Goal: Use online tool/utility: Utilize a website feature to perform a specific function

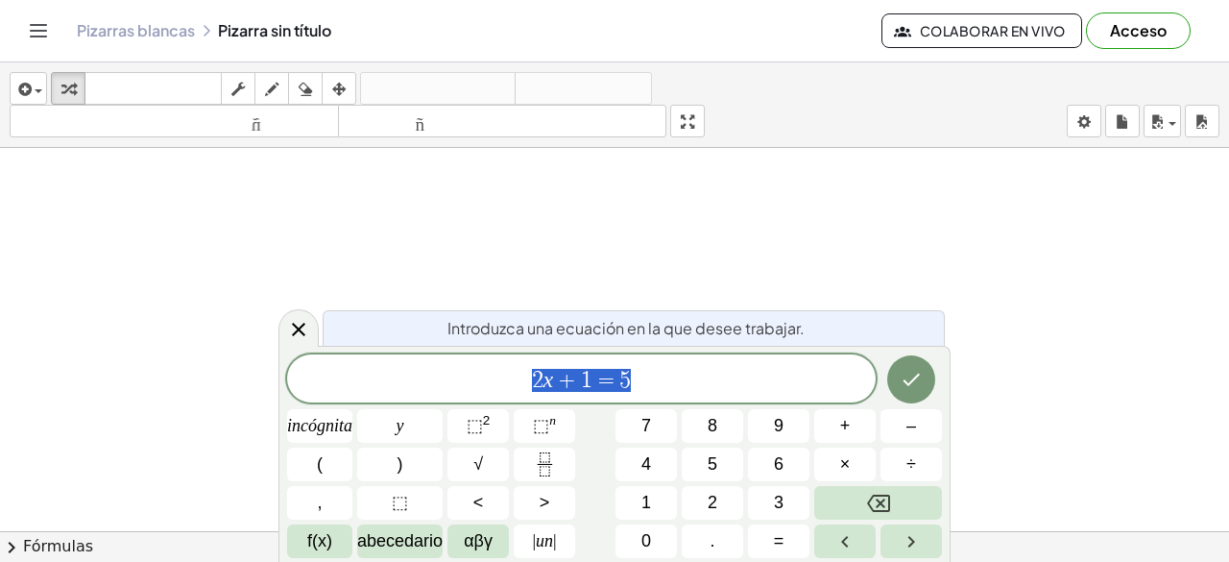
drag, startPoint x: 655, startPoint y: 365, endPoint x: 502, endPoint y: 404, distance: 157.6
click at [502, 404] on div "****** 2 x + 1 = 5 incógnita y ⬚ 2 ⬚ n 7 8 9 + – ( ) √ 4 5 6 × ÷ , ⬚ < > 1 2 3 …" at bounding box center [614, 456] width 655 height 204
click at [566, 389] on span "​" at bounding box center [581, 380] width 588 height 27
click at [579, 377] on span "1 1 0 1 0 2 ​ + 5 7 1 0 ​ ​" at bounding box center [581, 380] width 588 height 27
click at [479, 434] on font "⬚" at bounding box center [475, 425] width 16 height 19
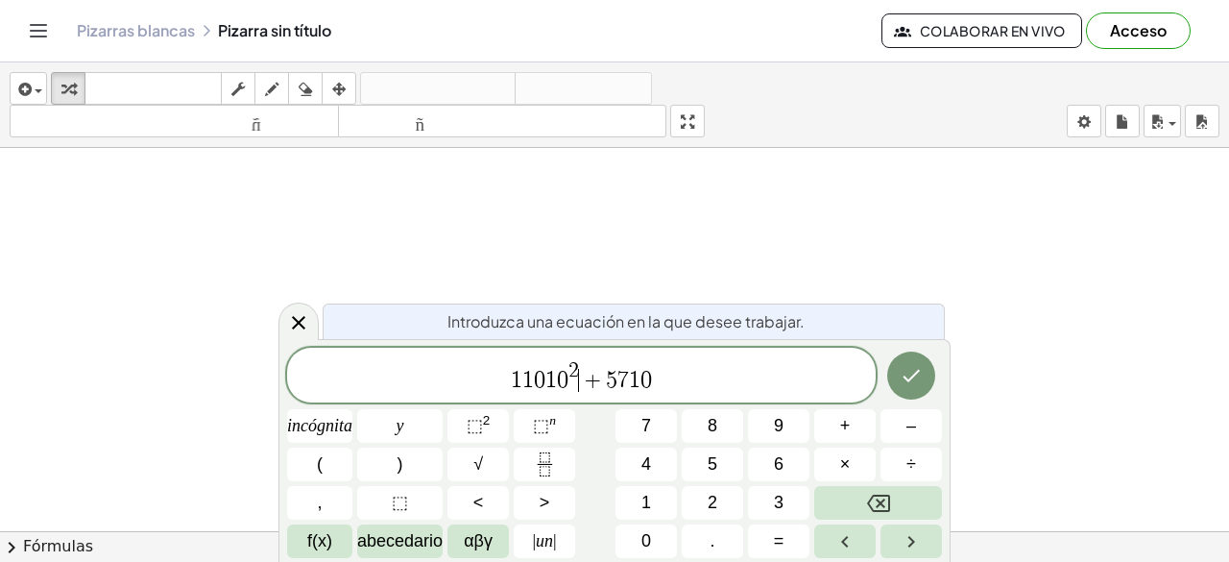
click at [657, 382] on span "1 1 0 1 0 2 ​ + 5 7 1 0 ​" at bounding box center [581, 376] width 588 height 35
click at [539, 425] on font "⬚" at bounding box center [541, 425] width 16 height 19
click at [646, 514] on span "1" at bounding box center [646, 503] width 10 height 26
click at [664, 536] on button "0" at bounding box center [645, 541] width 61 height 34
click at [576, 372] on span "+" at bounding box center [588, 380] width 28 height 23
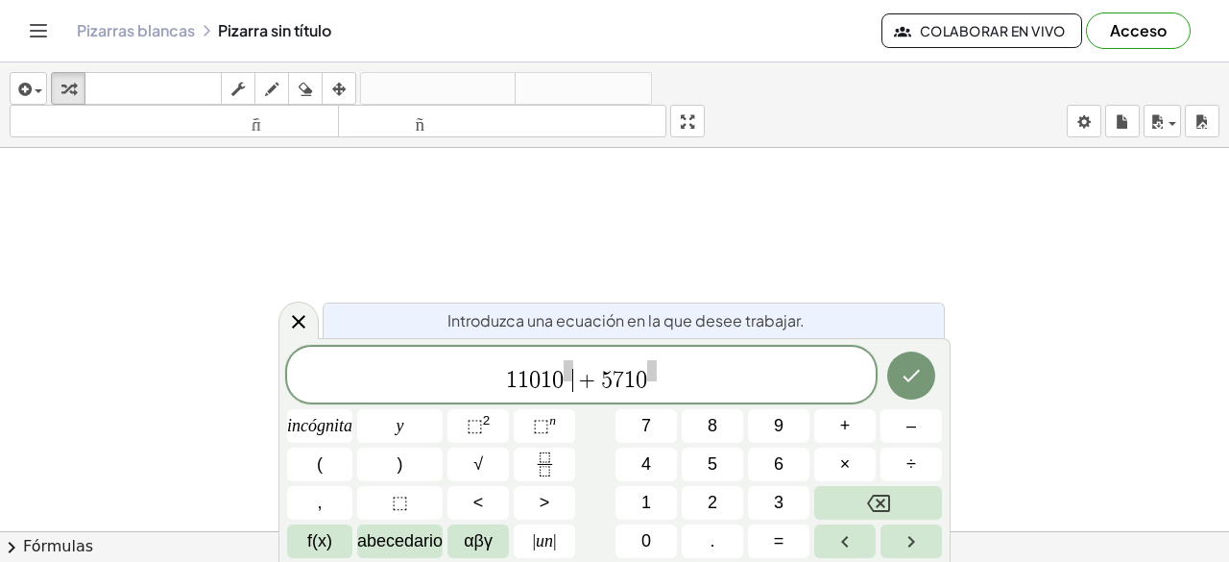
click at [573, 389] on span "+" at bounding box center [587, 380] width 28 height 23
click at [548, 467] on icon "Fracción" at bounding box center [545, 471] width 10 height 10
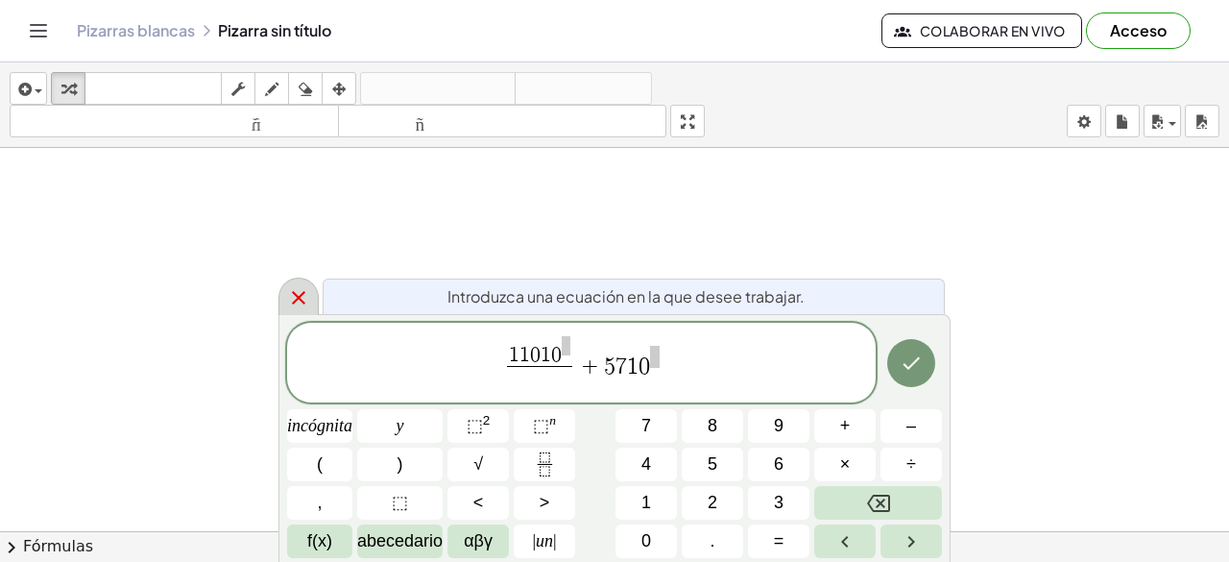
click at [294, 289] on icon at bounding box center [298, 297] width 23 height 23
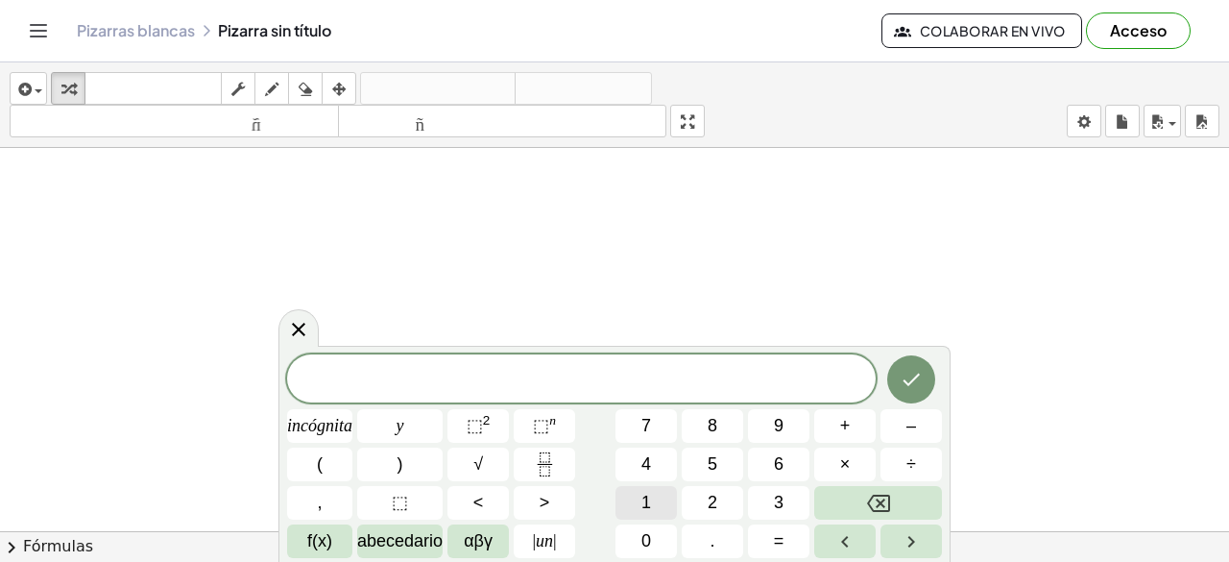
click at [651, 512] on button "1" at bounding box center [645, 503] width 61 height 34
click at [653, 528] on button "0" at bounding box center [645, 541] width 61 height 34
click at [650, 503] on font "1" at bounding box center [646, 501] width 10 height 19
click at [652, 526] on button "0" at bounding box center [645, 541] width 61 height 34
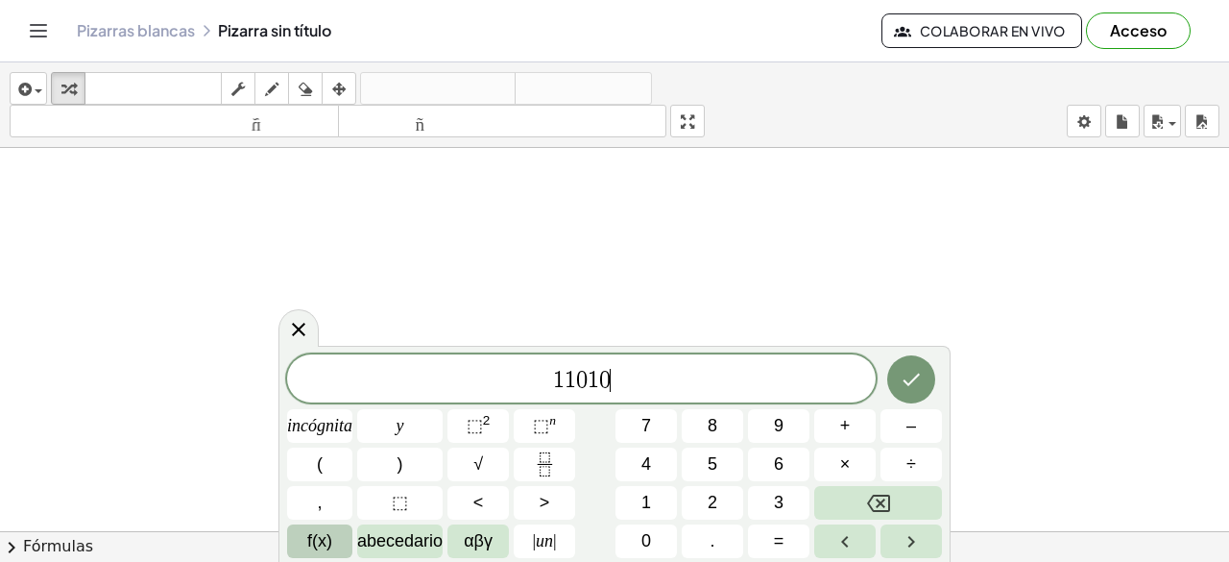
click at [324, 544] on font "f(x)" at bounding box center [319, 540] width 25 height 19
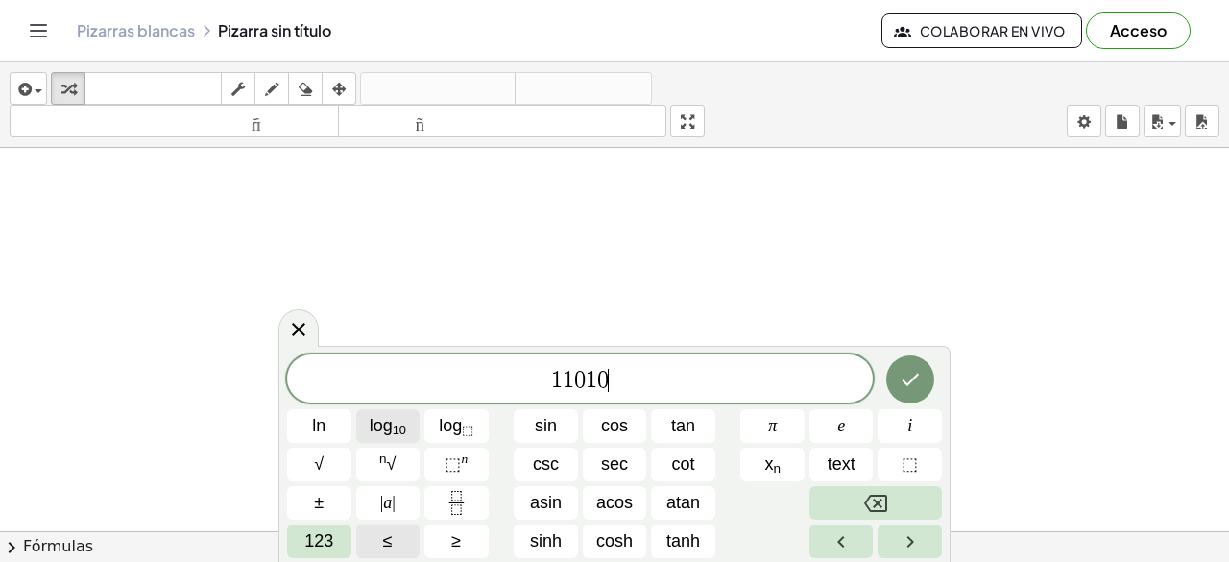
click at [405, 431] on sub "10" at bounding box center [399, 429] width 13 height 14
click at [875, 497] on icon "Backspace" at bounding box center [875, 503] width 23 height 23
click at [838, 486] on button "Backspace" at bounding box center [875, 503] width 132 height 34
click at [912, 448] on button "⬚" at bounding box center [909, 464] width 64 height 34
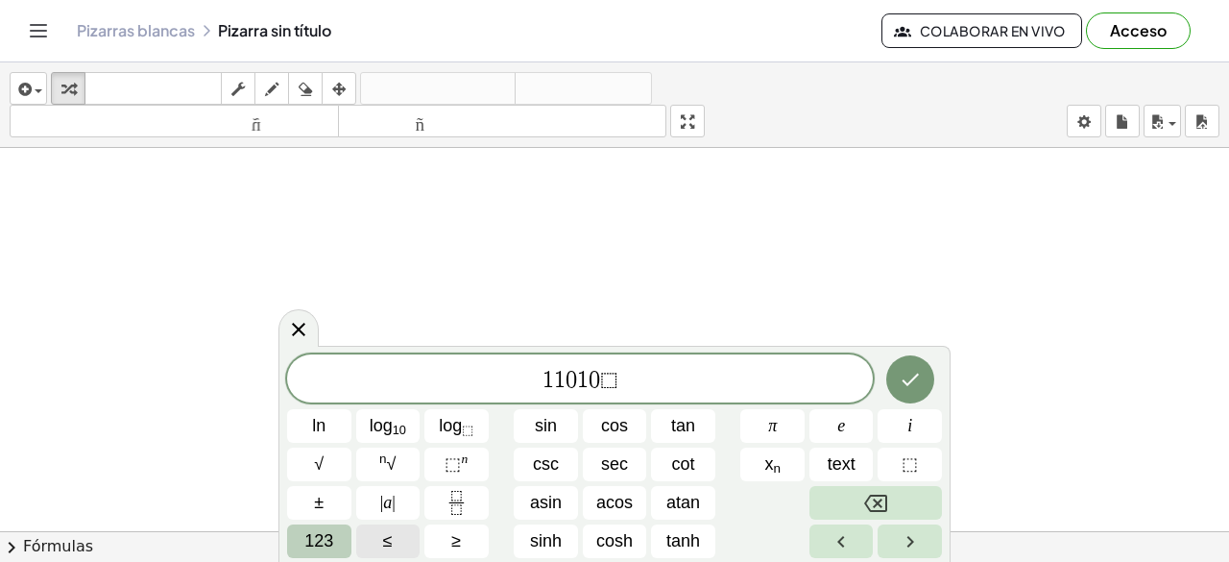
click at [298, 539] on button "123" at bounding box center [319, 541] width 64 height 34
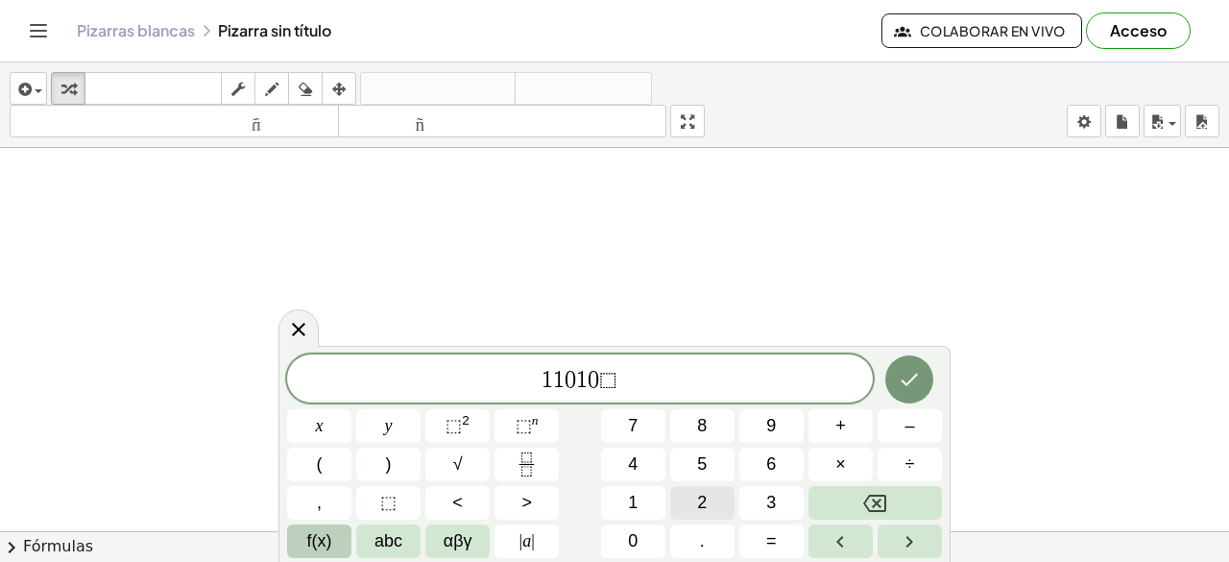
click at [699, 509] on span "2" at bounding box center [702, 503] width 10 height 26
click at [612, 383] on span "2" at bounding box center [617, 380] width 12 height 23
click at [854, 512] on button "Backspace" at bounding box center [874, 503] width 133 height 34
drag, startPoint x: 616, startPoint y: 378, endPoint x: 601, endPoint y: 381, distance: 15.6
click at [601, 381] on span "1 1 0 1 0 2" at bounding box center [580, 380] width 586 height 27
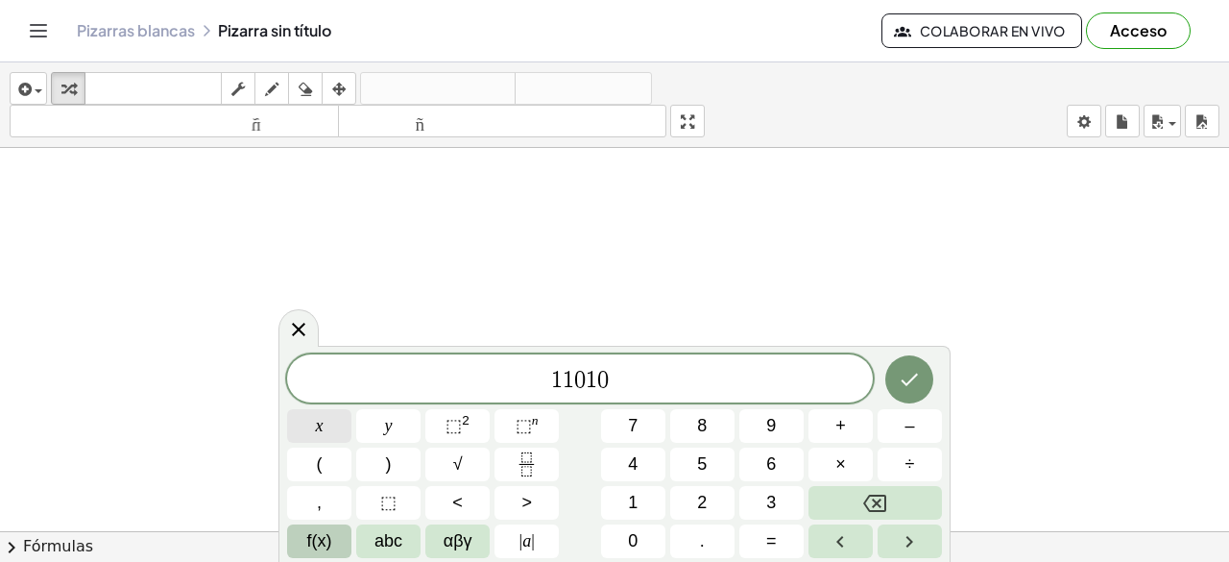
click at [336, 427] on button "x" at bounding box center [319, 426] width 64 height 34
click at [711, 495] on button "2" at bounding box center [702, 503] width 64 height 34
click at [861, 504] on button "Backspace" at bounding box center [874, 503] width 133 height 34
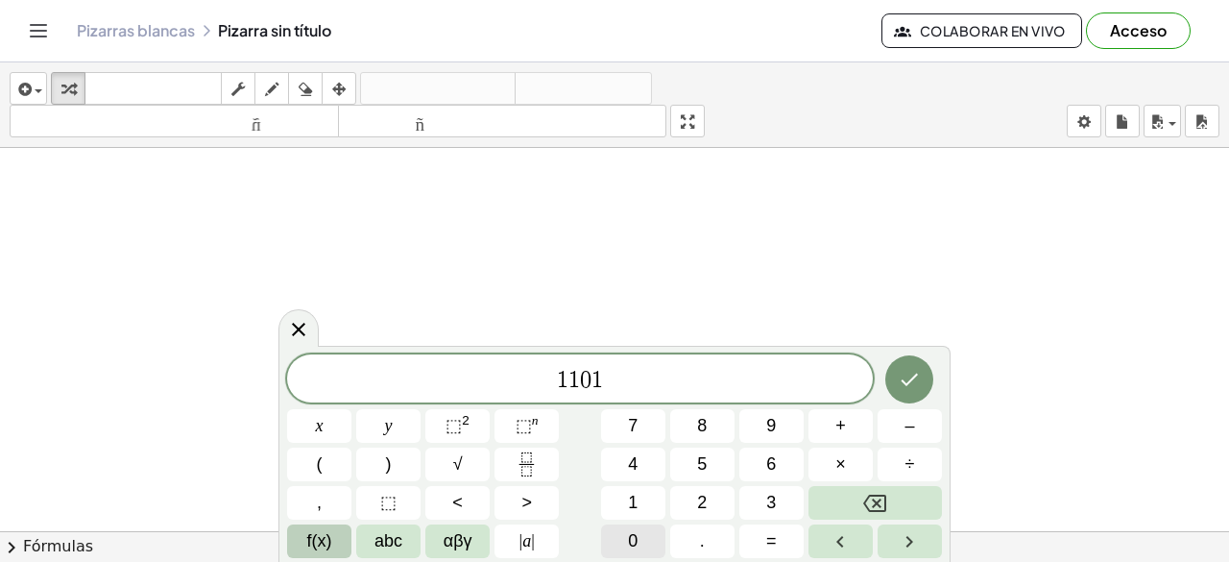
click at [630, 545] on span "0" at bounding box center [633, 541] width 10 height 26
click at [539, 541] on button "| a |" at bounding box center [526, 541] width 64 height 34
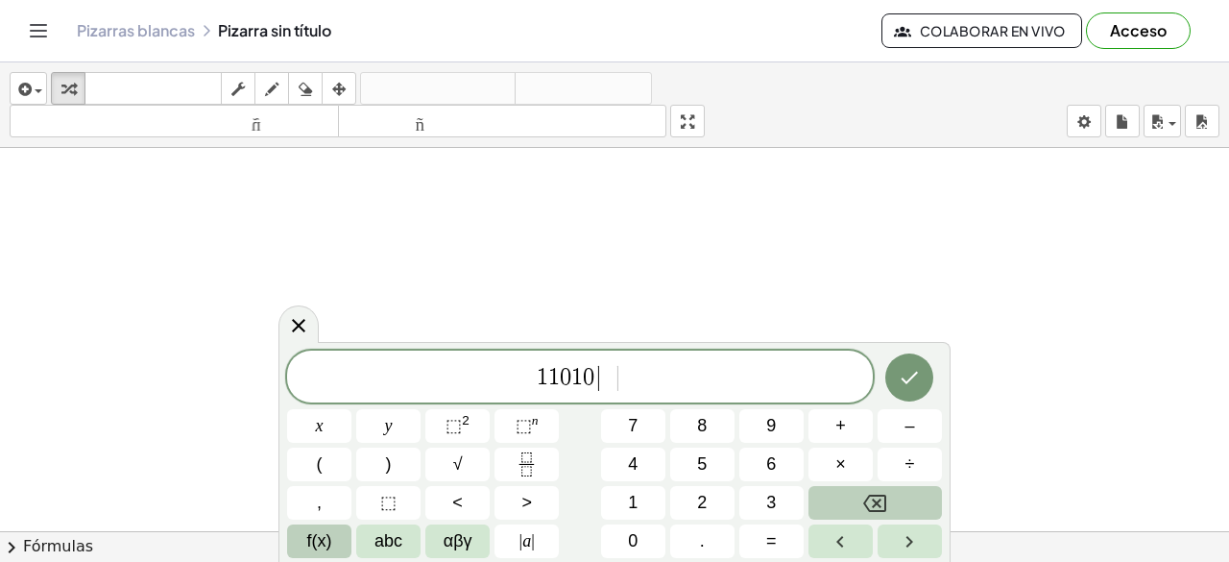
click at [885, 496] on icon "Backspace" at bounding box center [874, 502] width 23 height 17
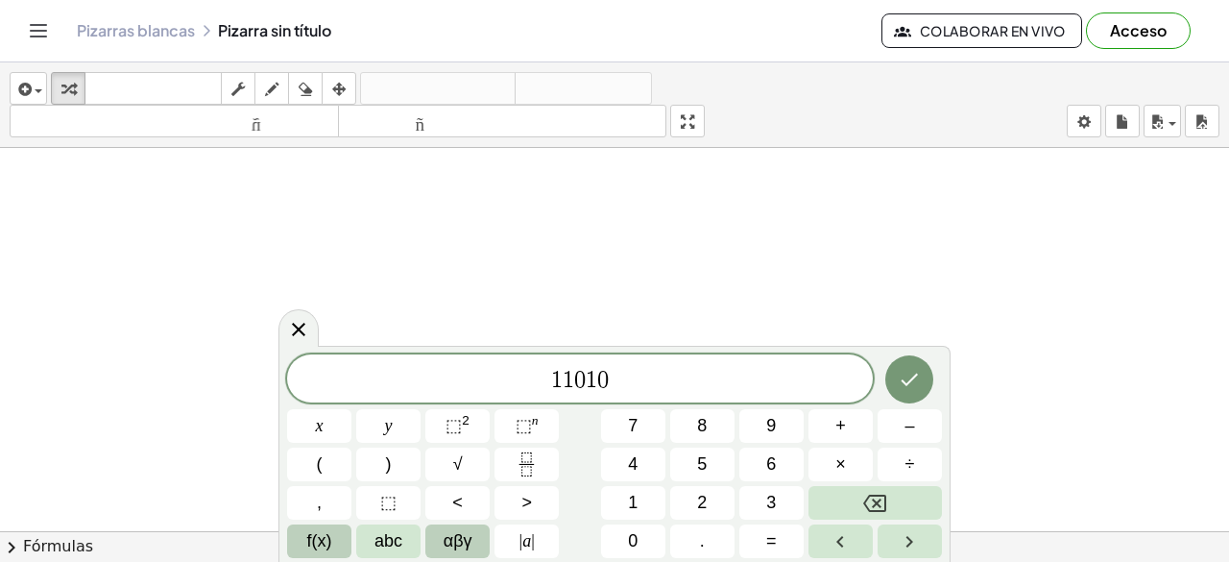
click at [445, 534] on span "αβγ" at bounding box center [458, 541] width 29 height 26
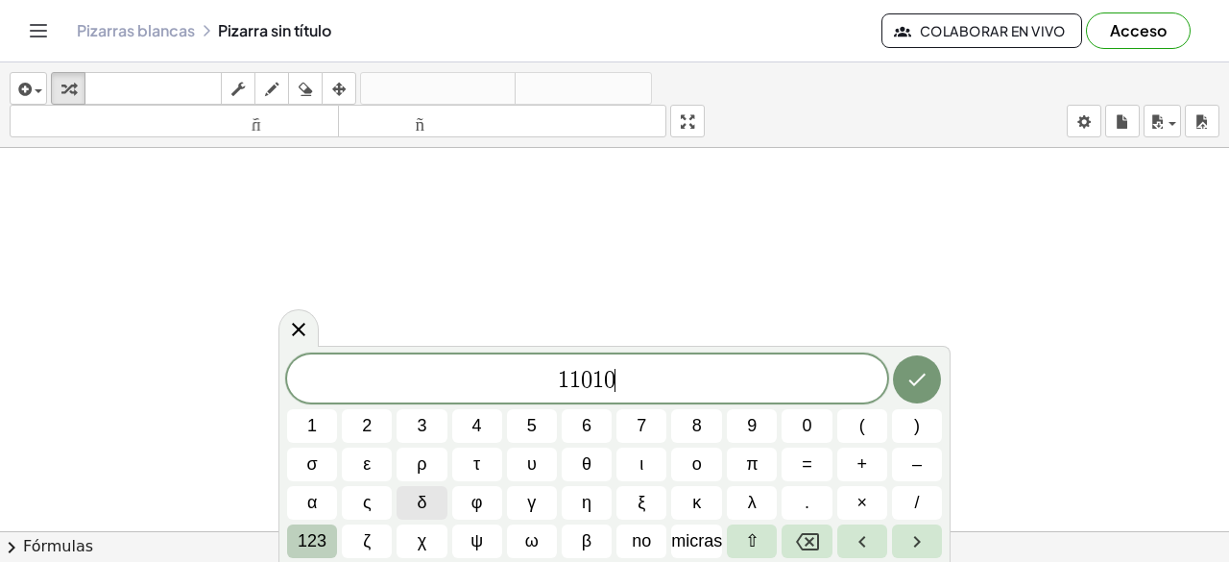
click at [326, 543] on button "123" at bounding box center [312, 541] width 50 height 34
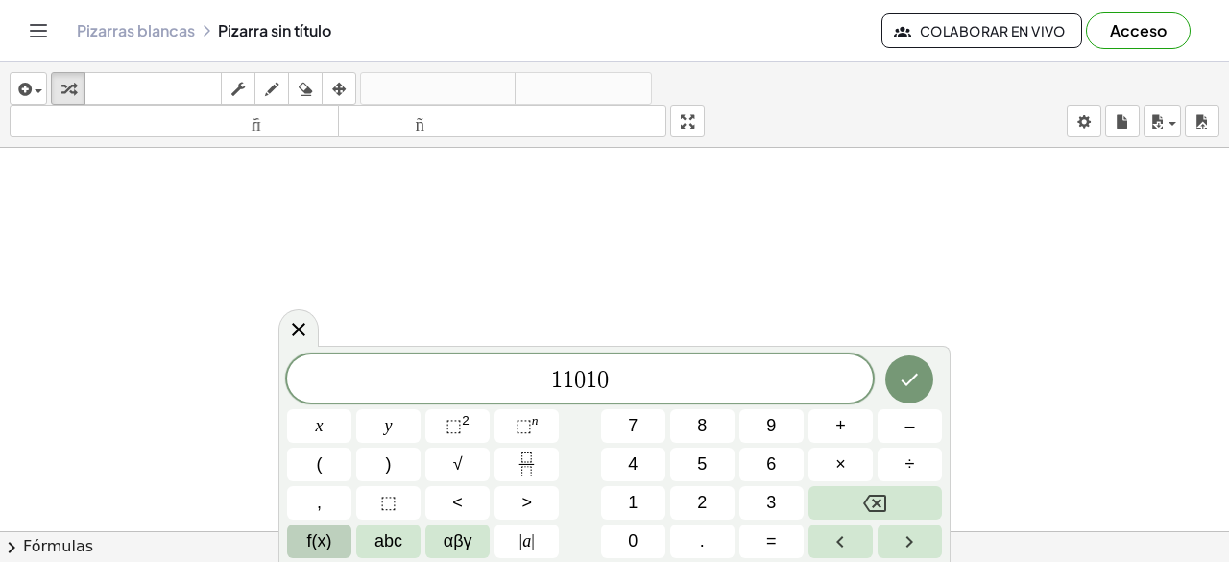
click at [336, 537] on button "f(x)" at bounding box center [319, 541] width 64 height 34
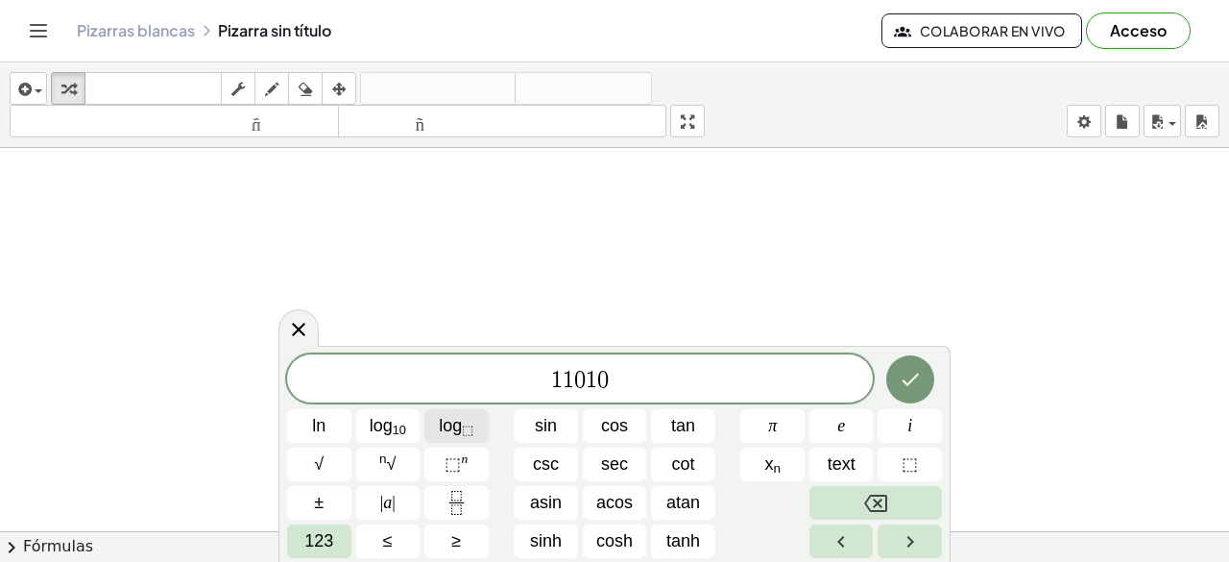
click at [436, 435] on button "log ⬚" at bounding box center [456, 426] width 64 height 34
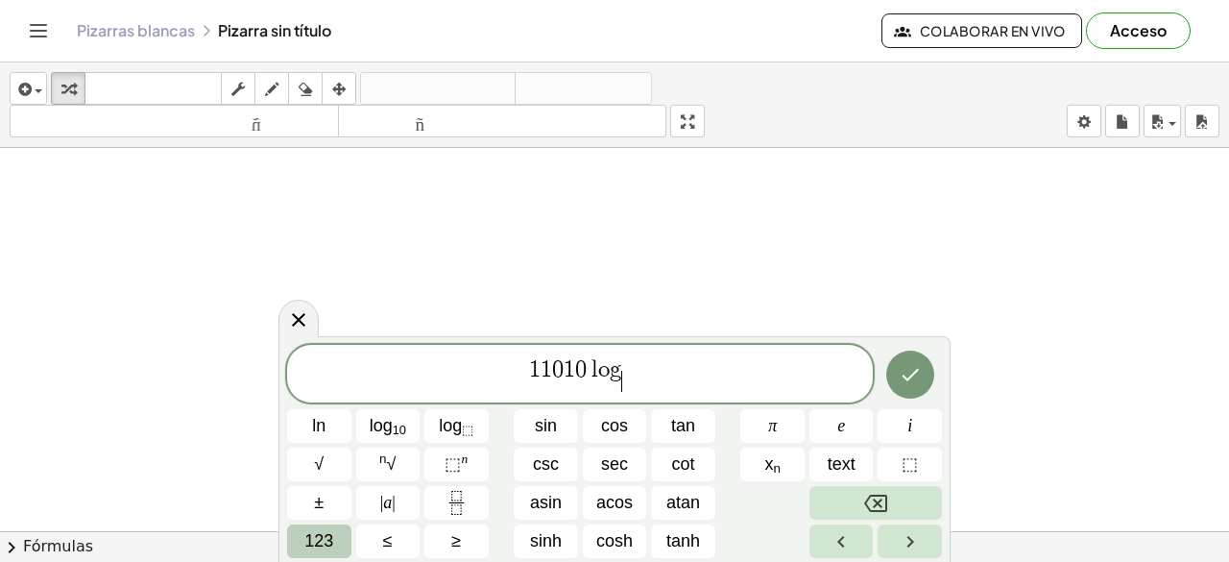
click at [315, 540] on span "123" at bounding box center [318, 541] width 29 height 26
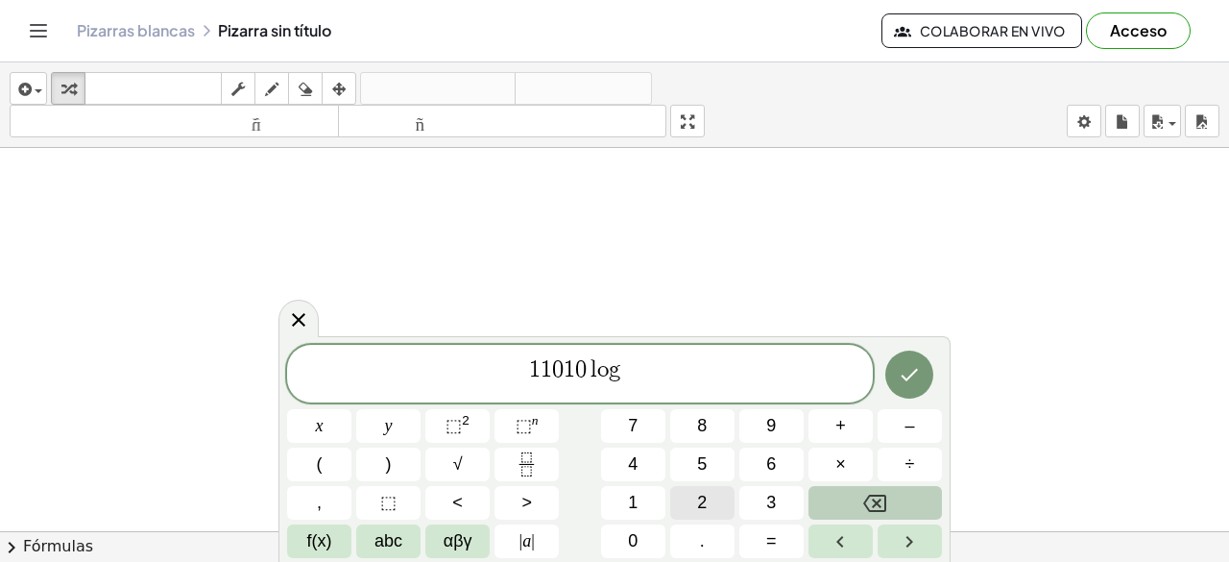
click at [678, 506] on button "2" at bounding box center [702, 503] width 64 height 34
drag, startPoint x: 620, startPoint y: 367, endPoint x: 581, endPoint y: 380, distance: 41.6
click at [853, 497] on button "Backspace" at bounding box center [874, 503] width 133 height 34
click at [634, 359] on span "1 1 0 1 0 ​ 2 ​" at bounding box center [580, 374] width 586 height 37
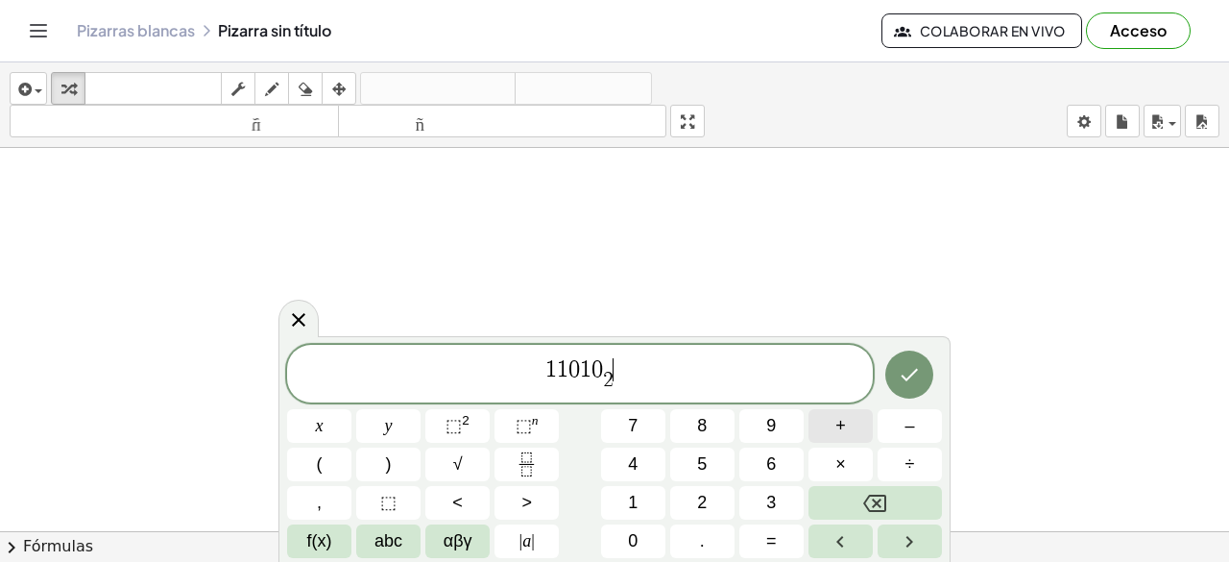
click at [822, 421] on button "+" at bounding box center [840, 426] width 64 height 34
drag, startPoint x: 605, startPoint y: 381, endPoint x: 530, endPoint y: 381, distance: 74.9
click at [530, 381] on span "1 1 0 1 0 2 ​ +" at bounding box center [580, 374] width 586 height 37
click at [646, 372] on span "1 1 0 1 0 2 ​ +" at bounding box center [580, 374] width 586 height 37
drag, startPoint x: 648, startPoint y: 372, endPoint x: 587, endPoint y: 375, distance: 61.6
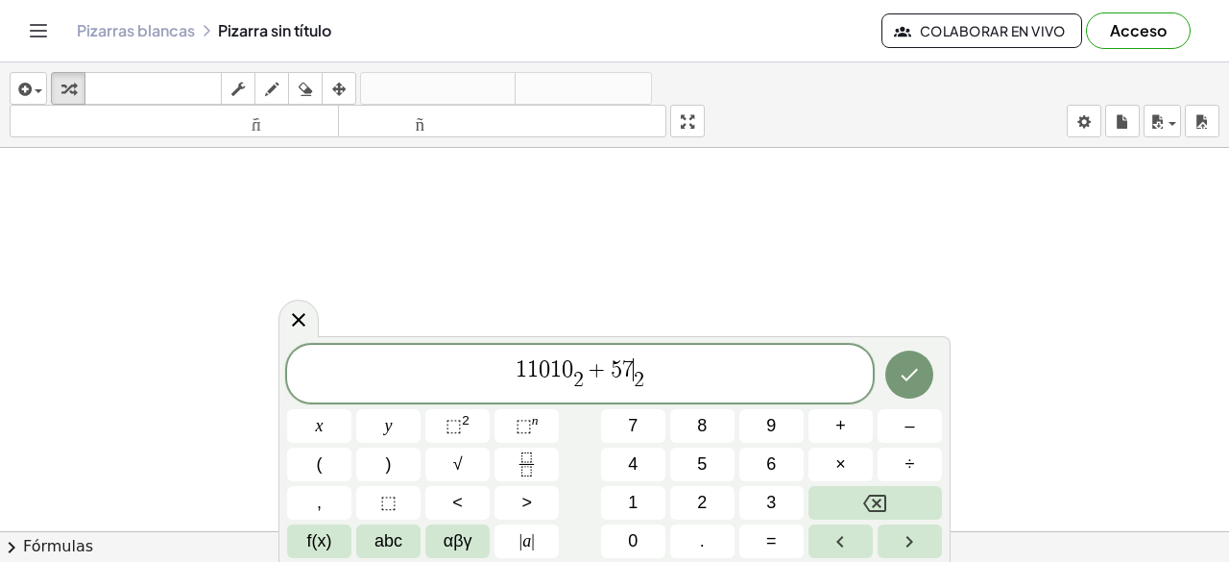
click at [644, 382] on span "2" at bounding box center [639, 381] width 11 height 21
click at [634, 492] on span "1" at bounding box center [633, 503] width 10 height 26
click at [639, 529] on button "0" at bounding box center [633, 541] width 64 height 34
click at [922, 362] on button "Done" at bounding box center [909, 374] width 48 height 48
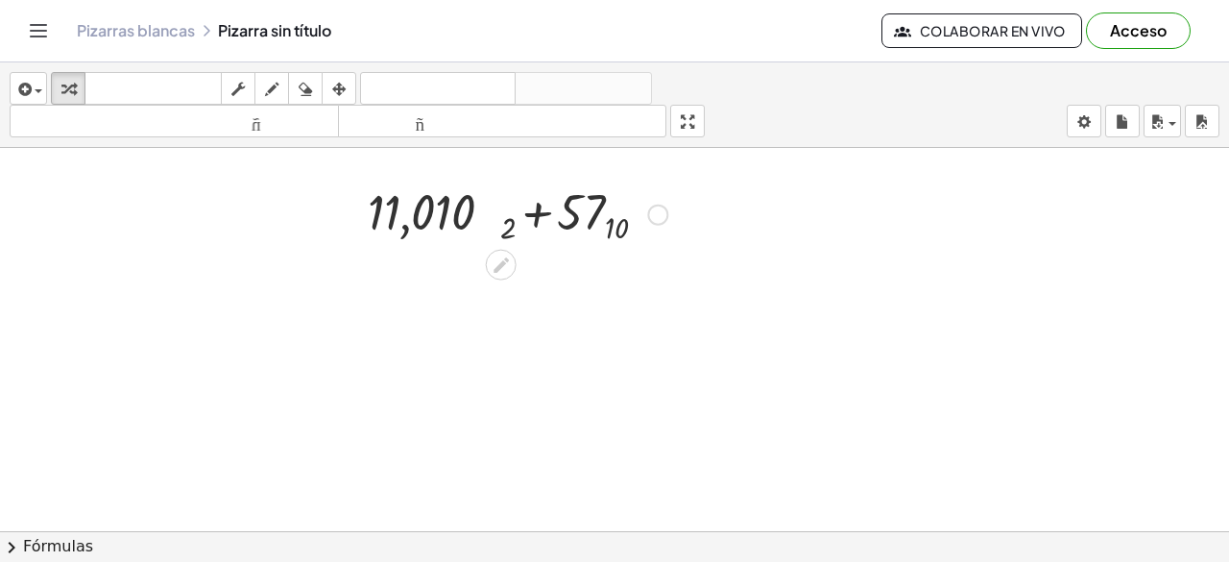
scroll to position [81, 0]
drag, startPoint x: 540, startPoint y: 222, endPoint x: 540, endPoint y: 211, distance: 10.6
click at [540, 211] on div at bounding box center [517, 214] width 319 height 70
click at [626, 297] on div at bounding box center [614, 527] width 1229 height 921
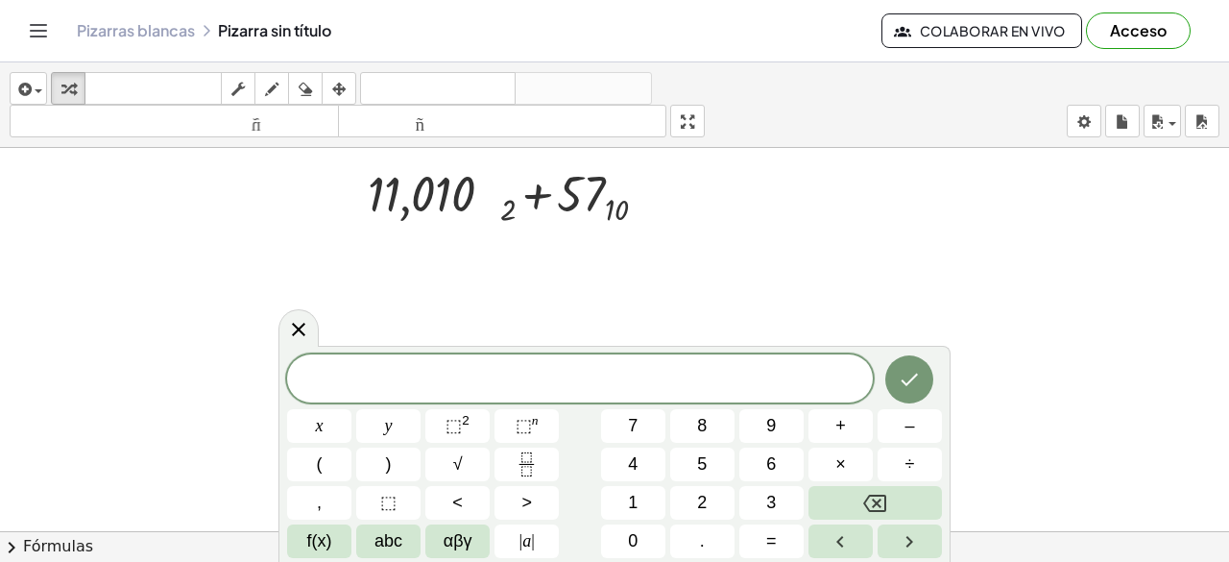
scroll to position [99, 0]
click at [418, 204] on div at bounding box center [517, 195] width 319 height 70
click at [405, 206] on div at bounding box center [517, 195] width 319 height 70
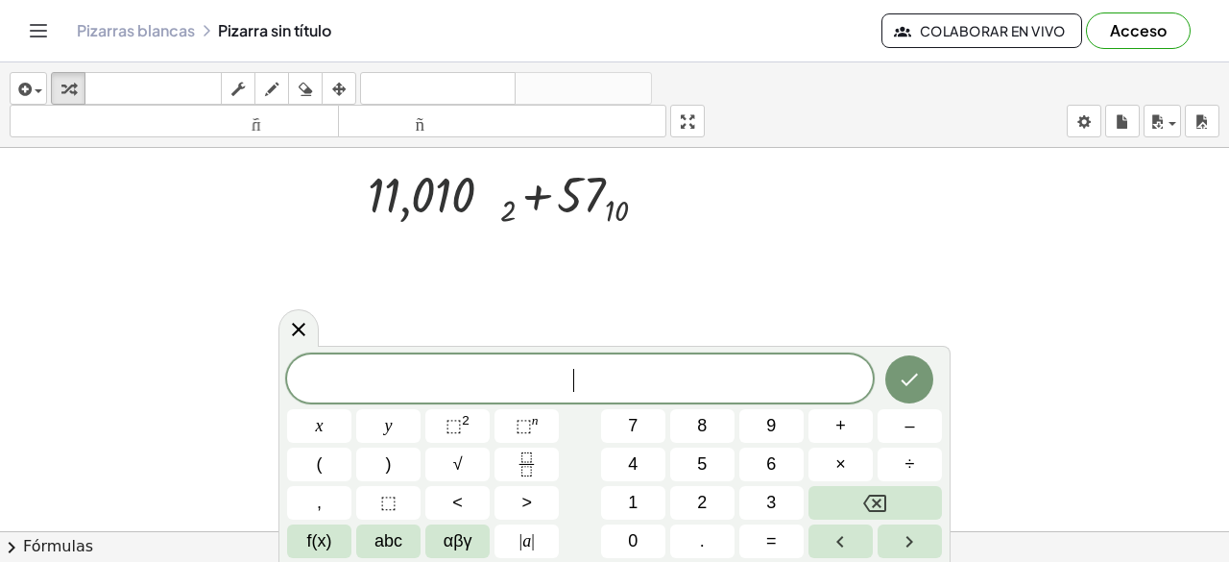
scroll to position [0, 0]
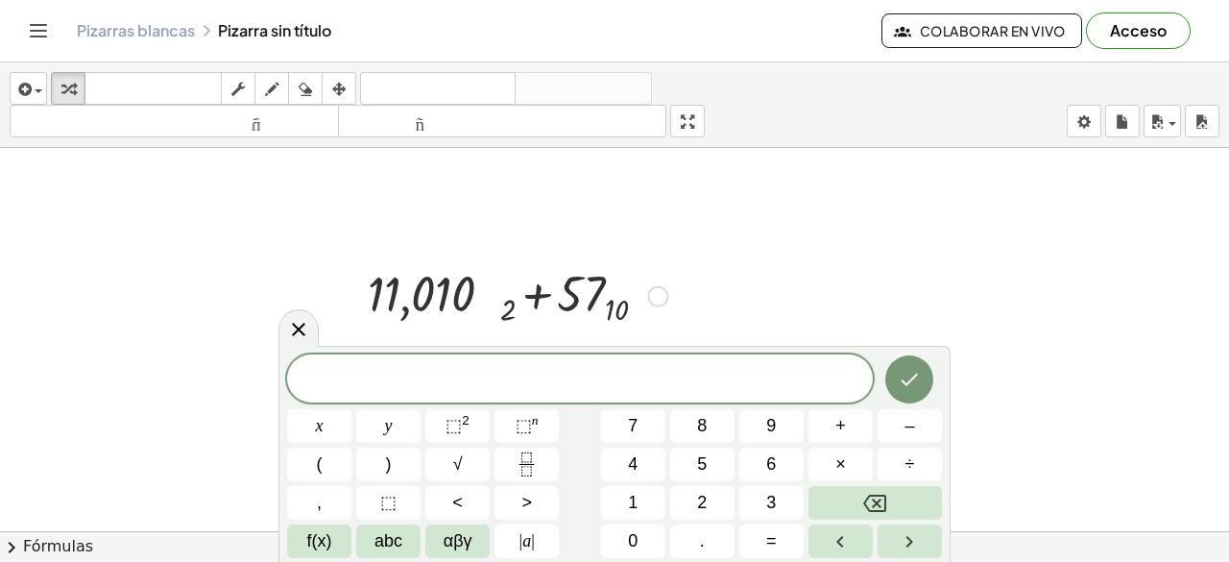
click at [574, 280] on div at bounding box center [517, 294] width 319 height 70
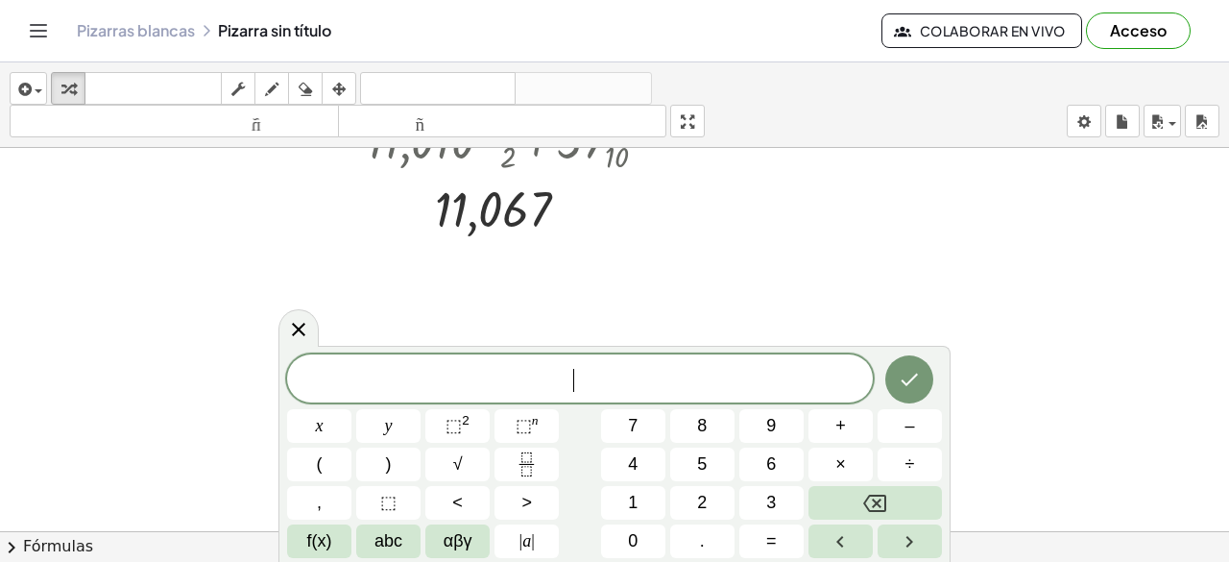
scroll to position [154, 0]
click at [514, 202] on div at bounding box center [517, 207] width 319 height 63
click at [592, 210] on div at bounding box center [590, 209] width 21 height 21
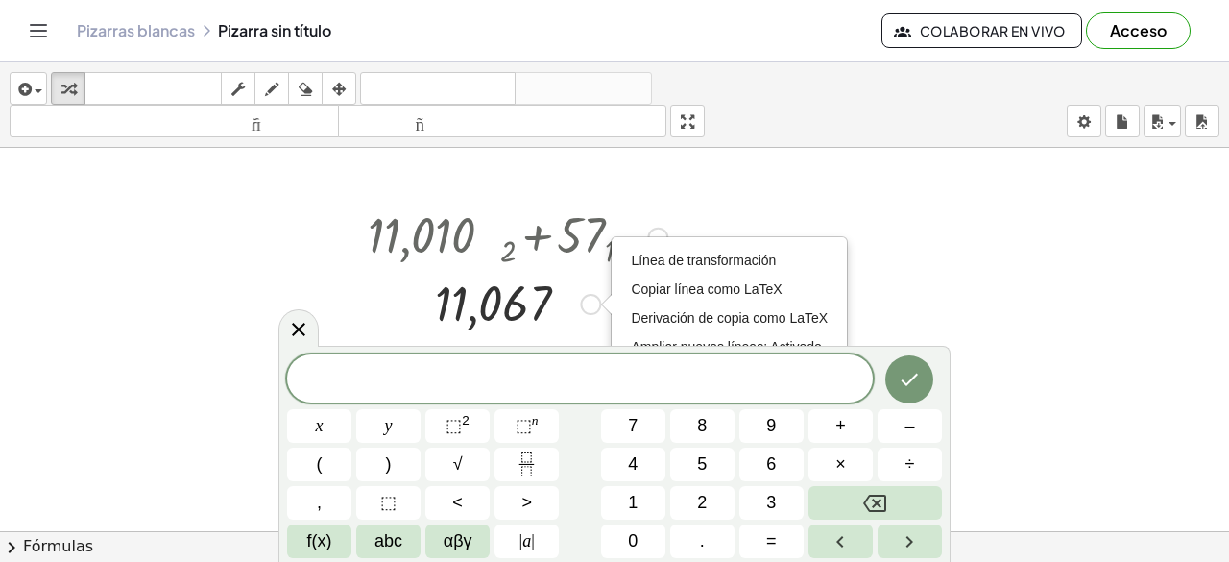
scroll to position [58, 0]
click at [513, 309] on div at bounding box center [517, 303] width 319 height 63
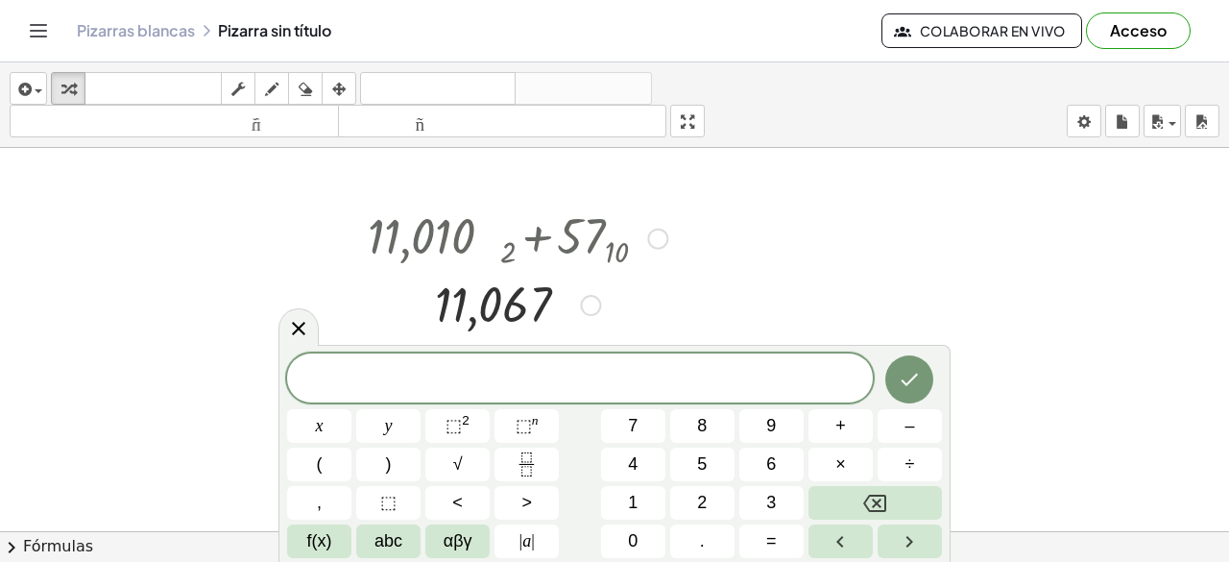
drag, startPoint x: 513, startPoint y: 309, endPoint x: 497, endPoint y: 310, distance: 15.4
click at [497, 310] on div at bounding box center [517, 303] width 319 height 63
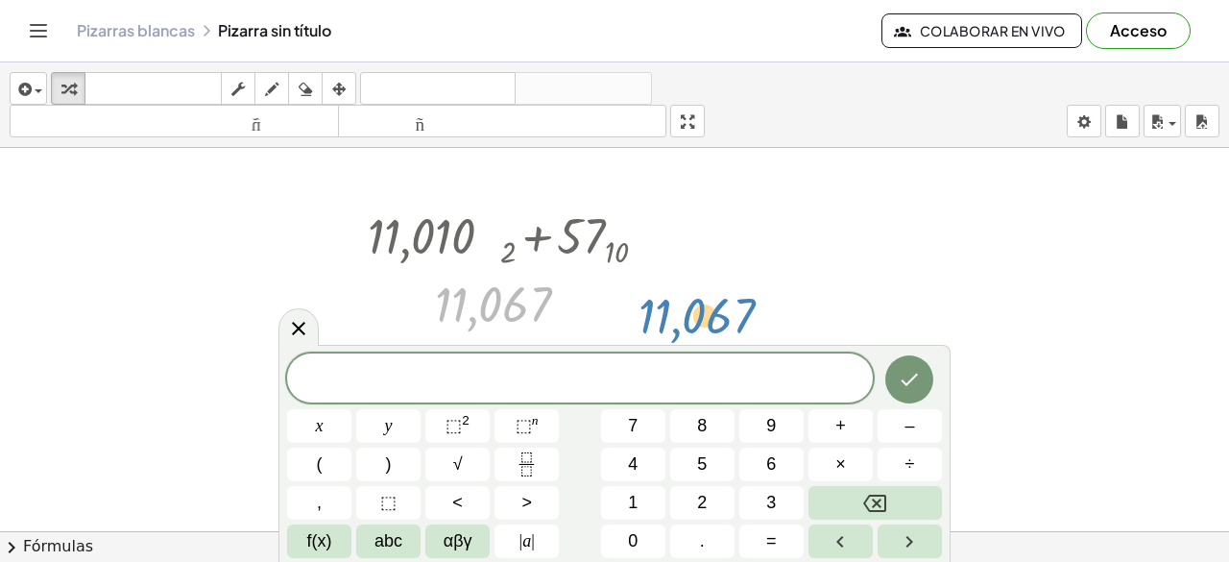
drag, startPoint x: 497, startPoint y: 310, endPoint x: 740, endPoint y: 320, distance: 243.1
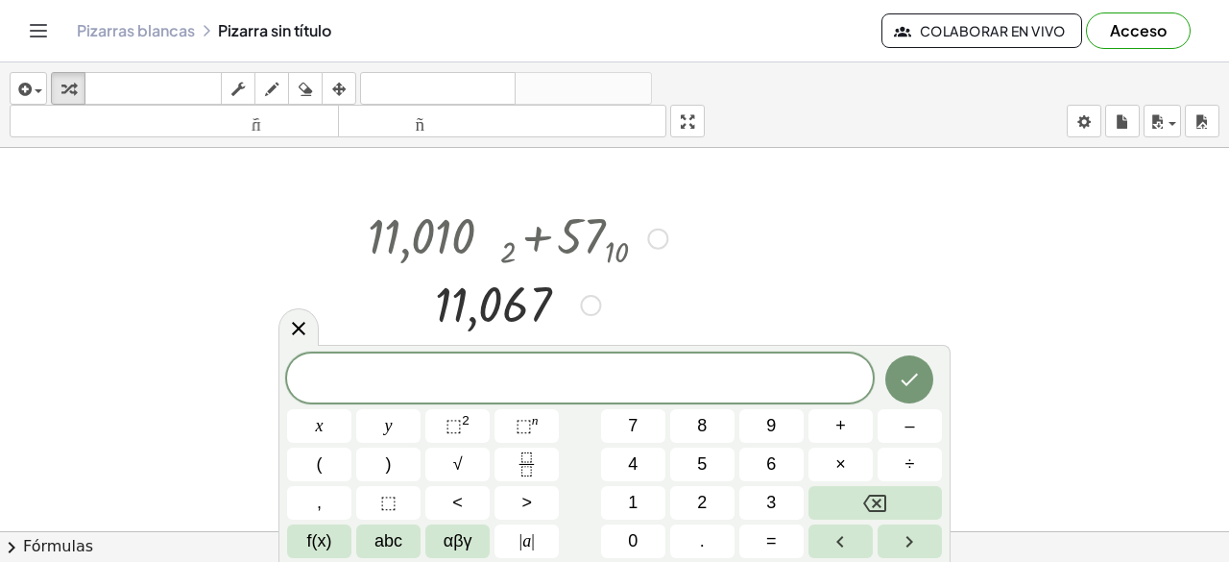
click at [587, 308] on div "Línea de transformación Copiar línea como LaTeX Derivación de copia como LaTeX …" at bounding box center [590, 305] width 21 height 21
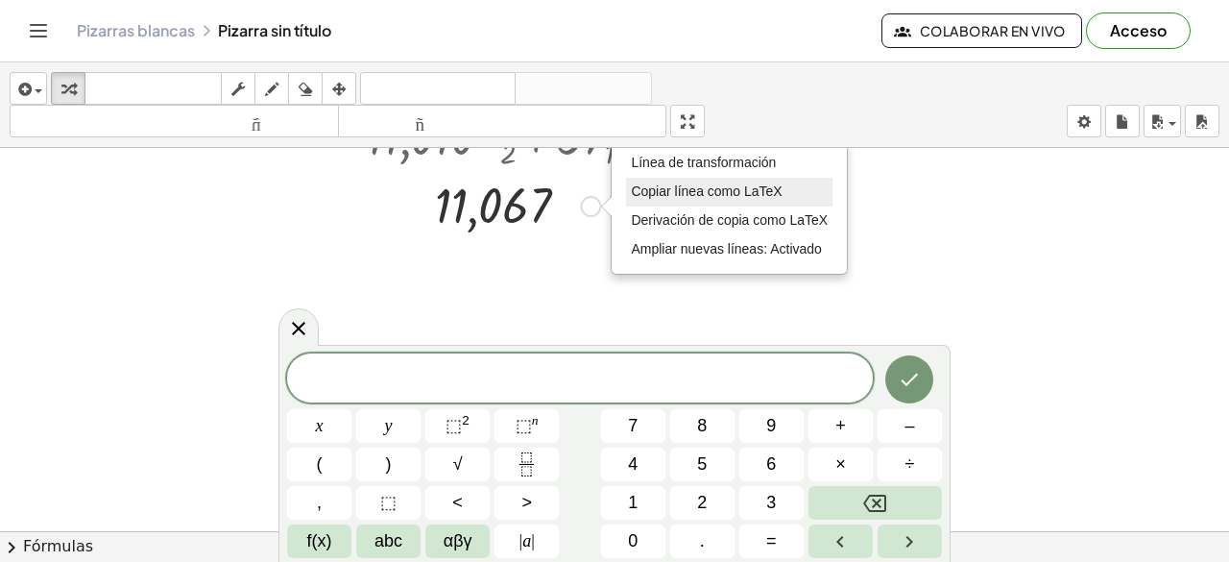
scroll to position [157, 0]
drag, startPoint x: 534, startPoint y: 191, endPoint x: 425, endPoint y: 228, distance: 114.4
click at [425, 228] on div at bounding box center [517, 203] width 319 height 63
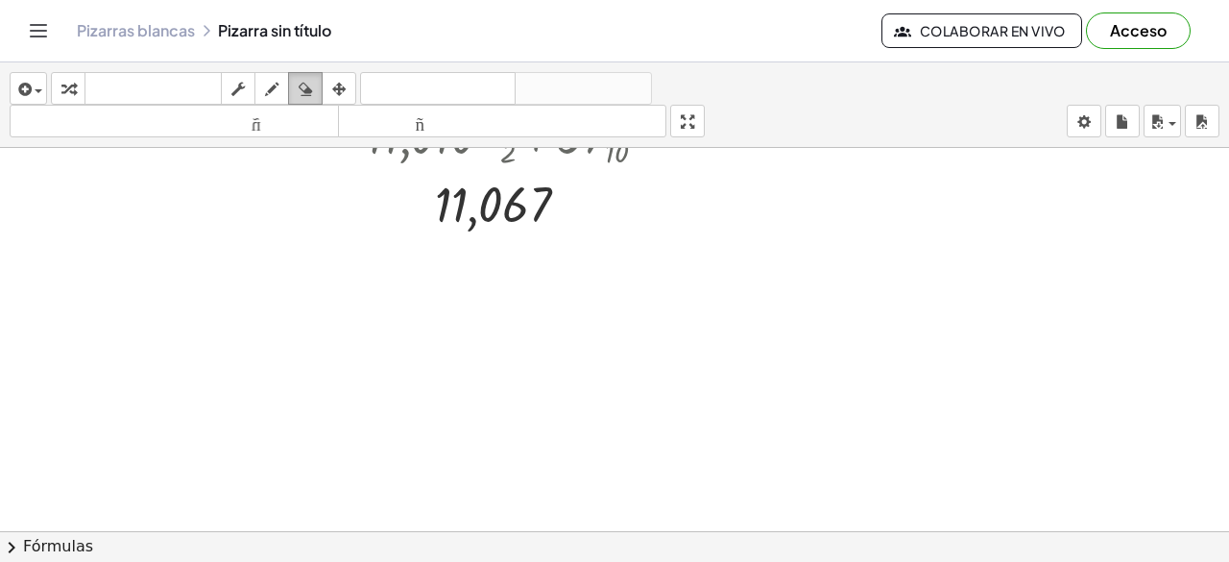
click at [301, 85] on icon "button" at bounding box center [305, 89] width 13 height 23
drag, startPoint x: 446, startPoint y: 197, endPoint x: 568, endPoint y: 220, distance: 124.1
click at [568, 220] on div at bounding box center [614, 373] width 1229 height 767
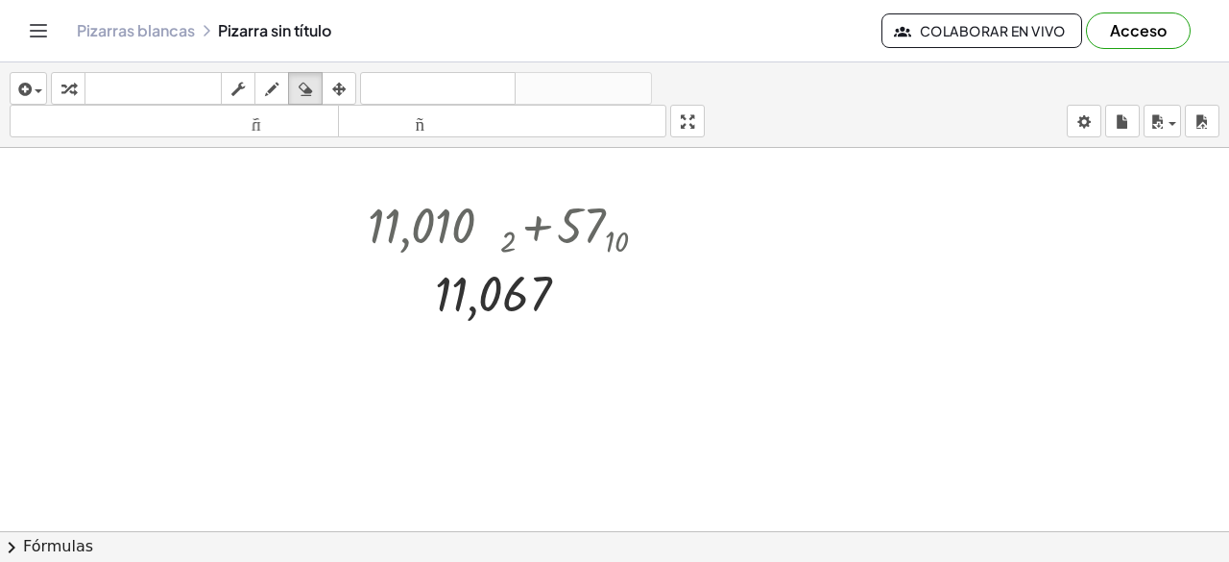
scroll to position [46, 0]
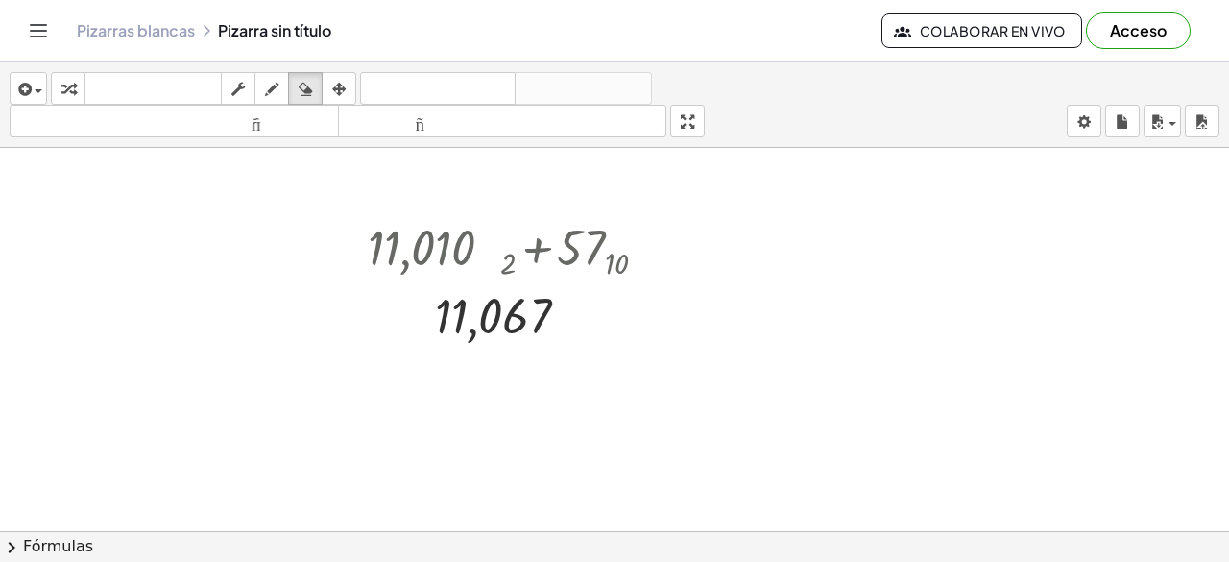
click at [490, 320] on div at bounding box center [614, 485] width 1229 height 767
drag, startPoint x: 490, startPoint y: 320, endPoint x: 503, endPoint y: 335, distance: 20.4
click at [503, 335] on div at bounding box center [614, 485] width 1229 height 767
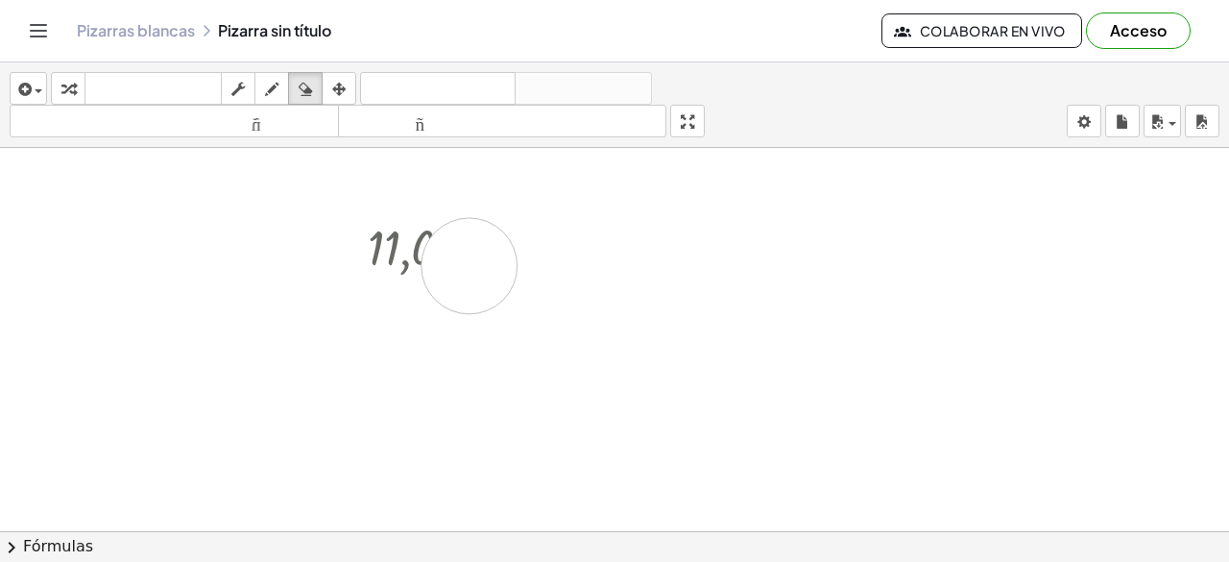
drag, startPoint x: 424, startPoint y: 326, endPoint x: 311, endPoint y: 229, distance: 149.1
click at [311, 229] on div at bounding box center [614, 485] width 1229 height 767
